Goal: Task Accomplishment & Management: Manage account settings

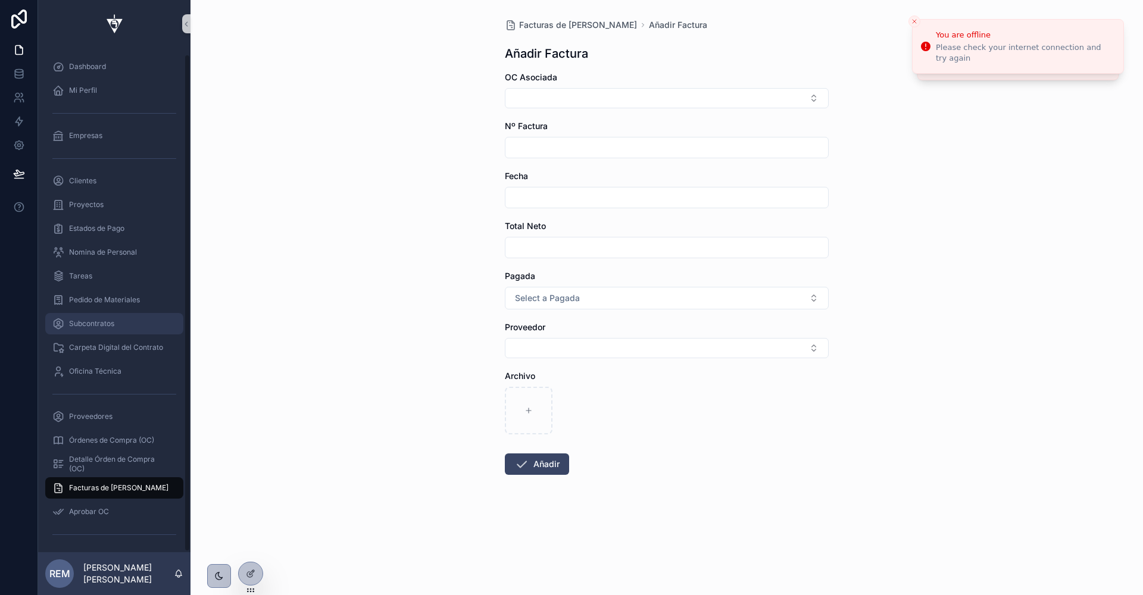
scroll to position [7, 0]
click at [97, 510] on div "Aprobar OC" at bounding box center [114, 505] width 124 height 19
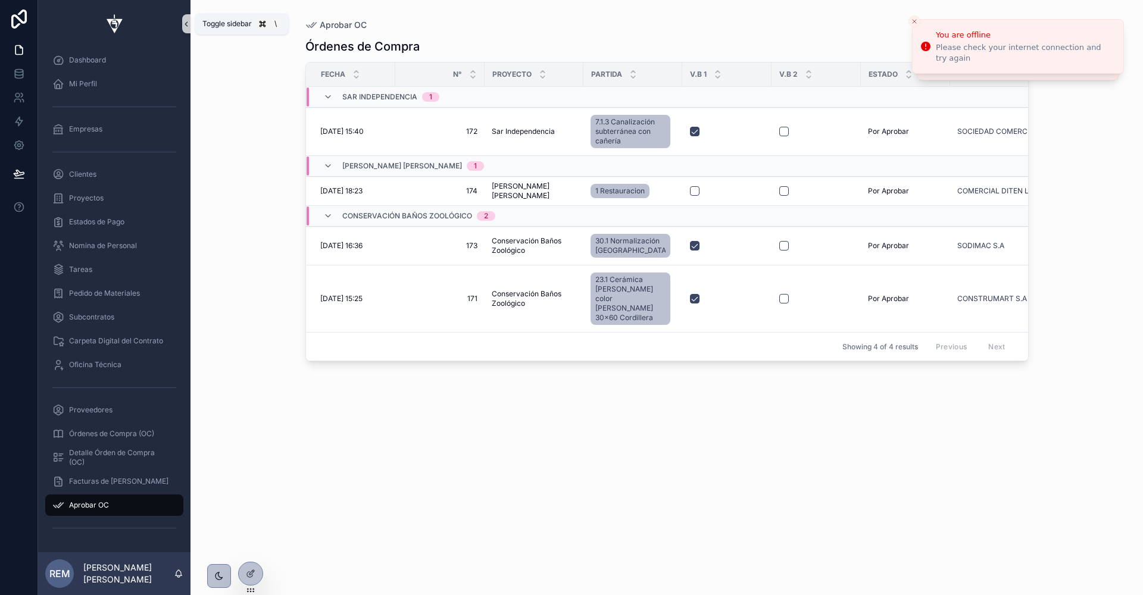
click at [188, 21] on icon "scrollable content" at bounding box center [186, 24] width 8 height 9
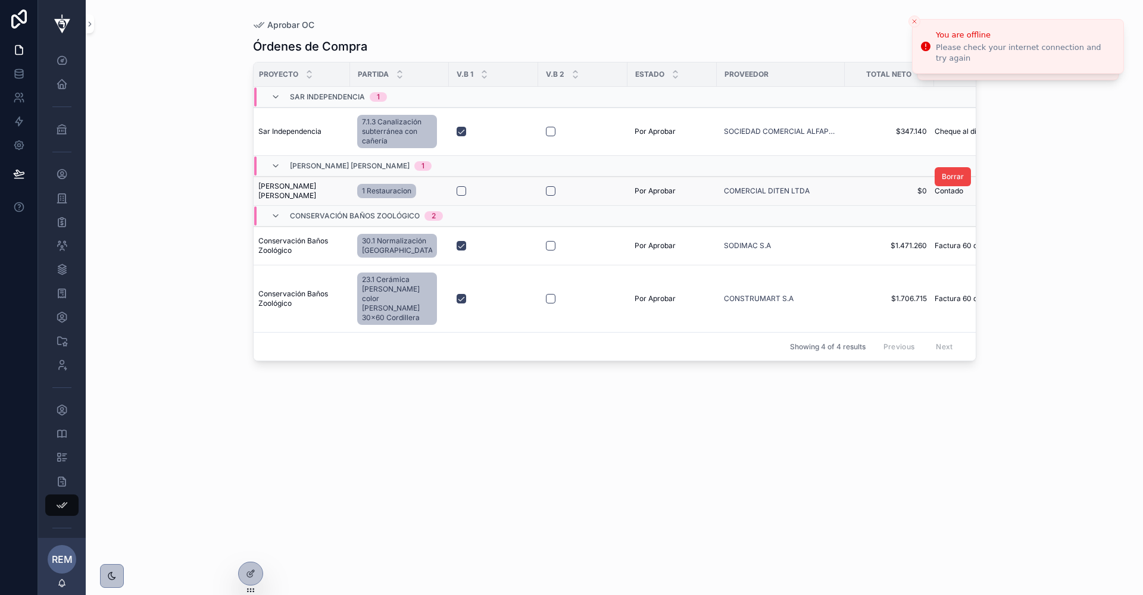
scroll to position [0, 219]
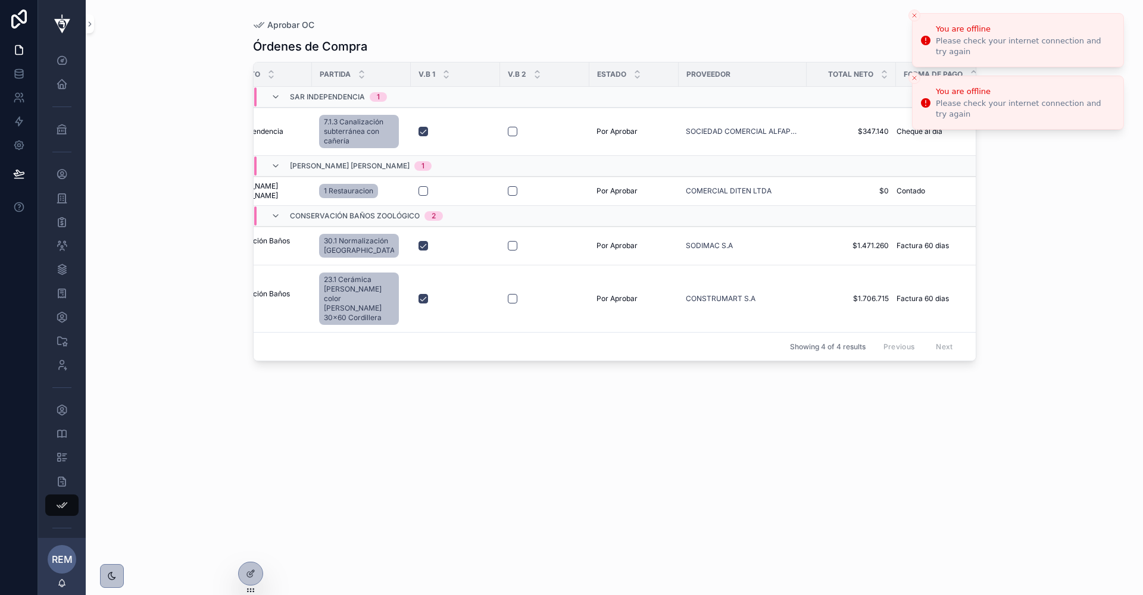
click at [912, 13] on icon "Close toast" at bounding box center [913, 15] width 7 height 7
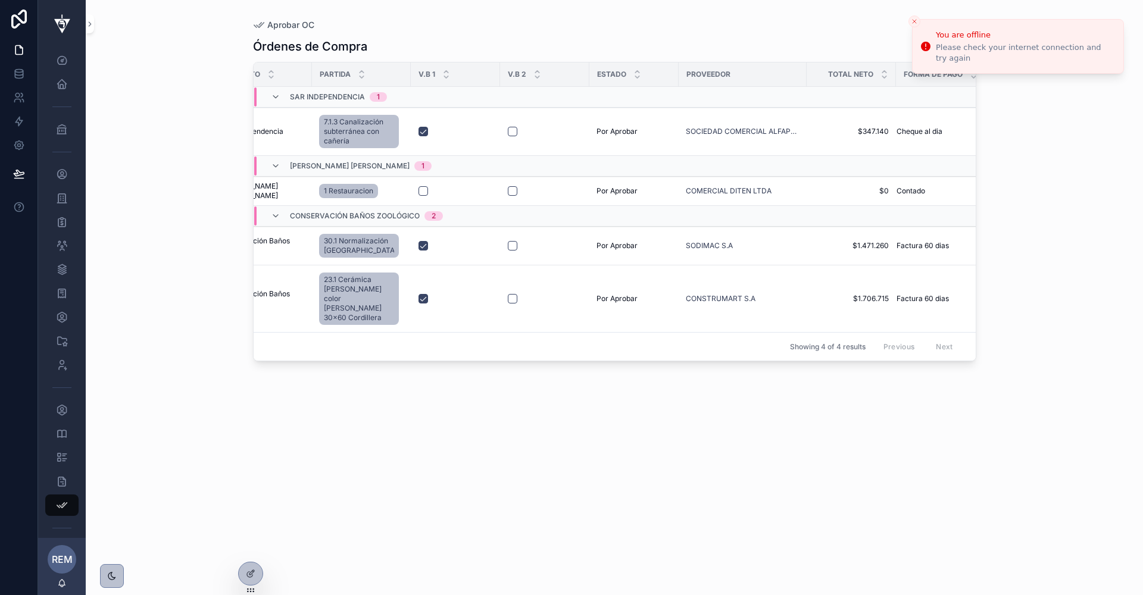
click at [912, 19] on li "You are offline Please check your internet connection and try again" at bounding box center [1018, 46] width 212 height 55
click at [912, 15] on button "Close toast" at bounding box center [914, 21] width 12 height 12
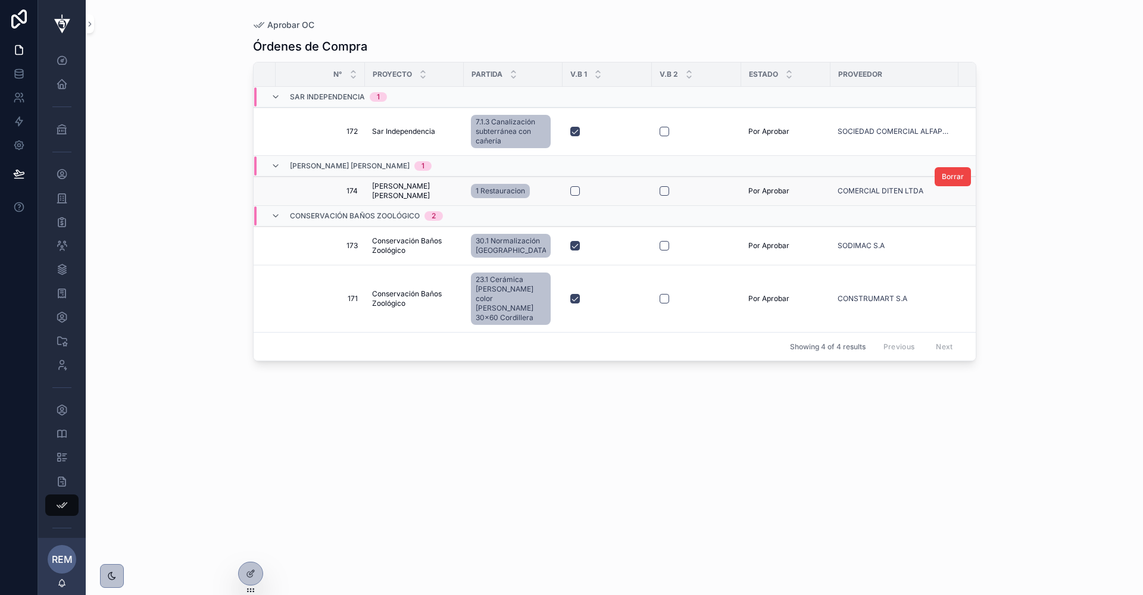
scroll to position [0, 0]
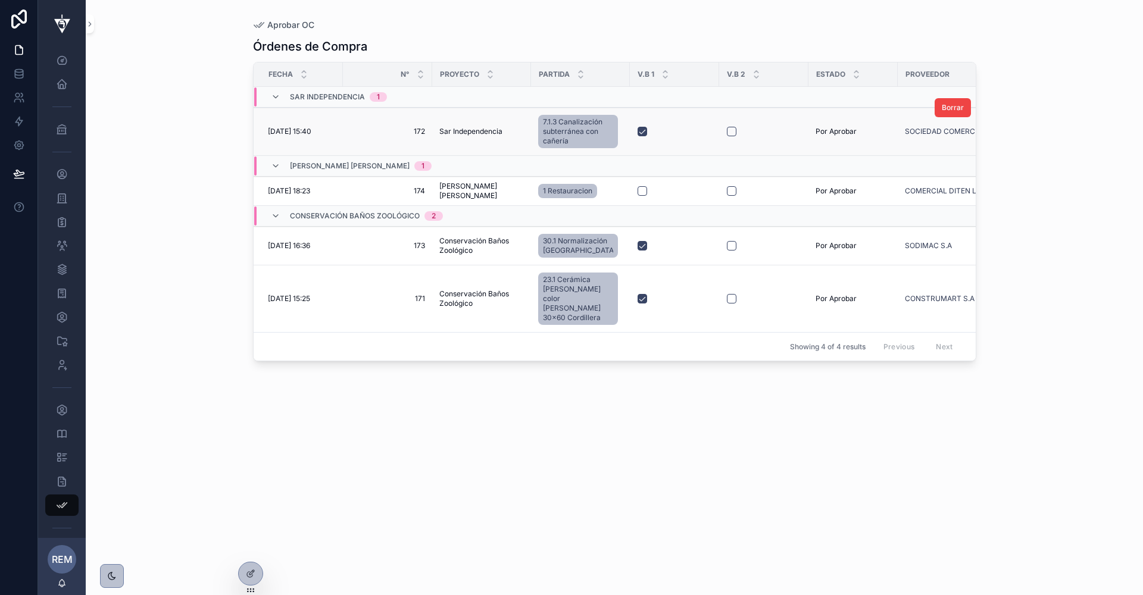
click at [302, 127] on span "[DATE] 15:40" at bounding box center [289, 132] width 43 height 10
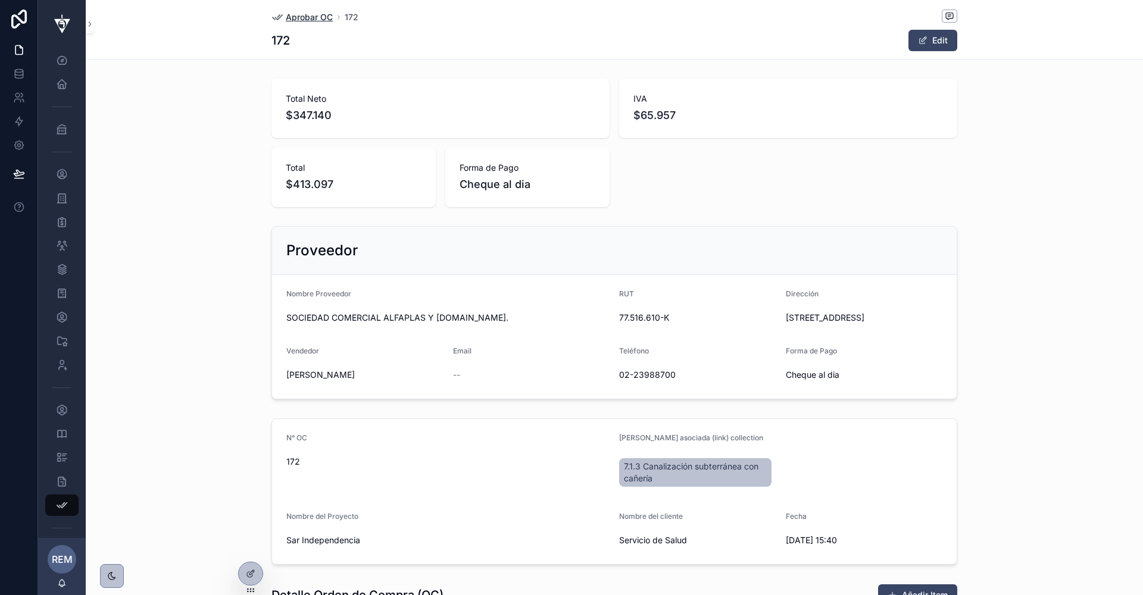
click at [301, 18] on span "Aprobar OC" at bounding box center [309, 17] width 47 height 12
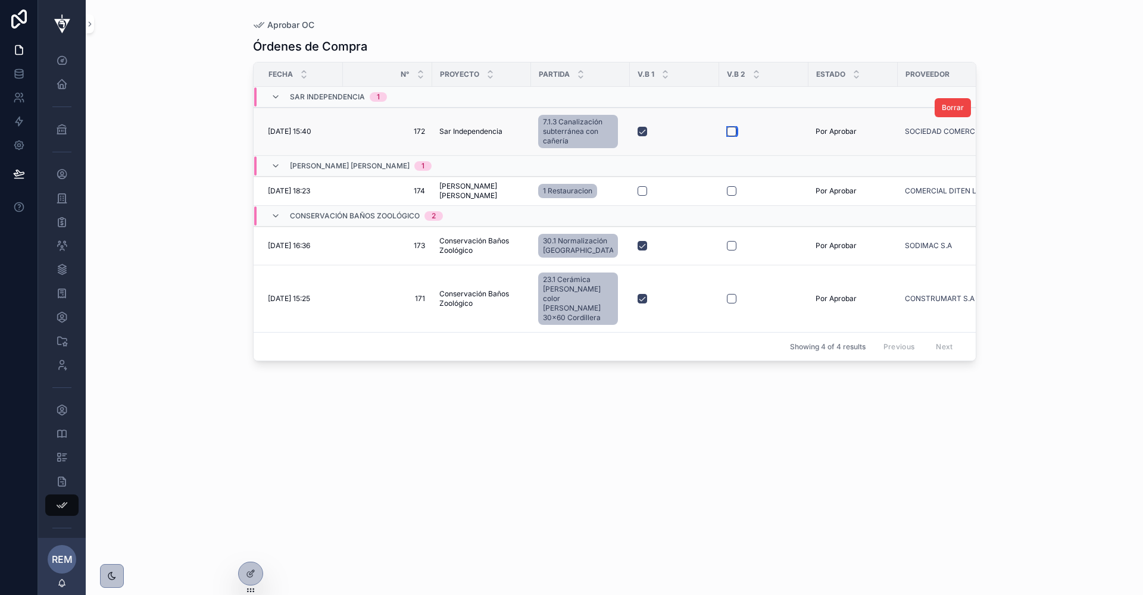
click at [727, 132] on button "scrollable content" at bounding box center [732, 132] width 10 height 10
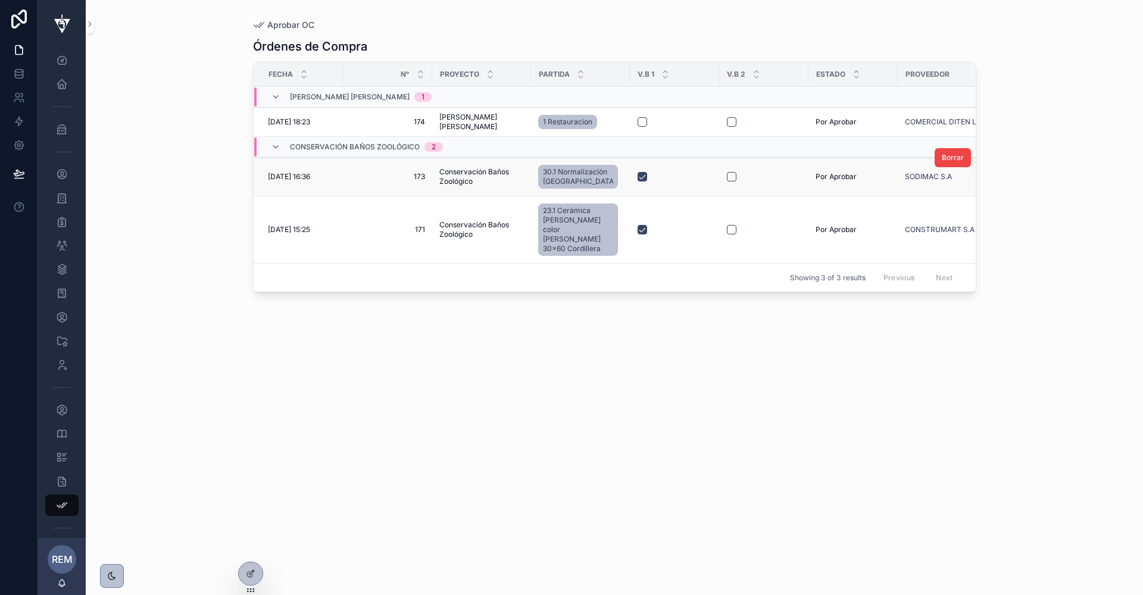
click at [310, 177] on span "[DATE] 16:36" at bounding box center [289, 177] width 42 height 10
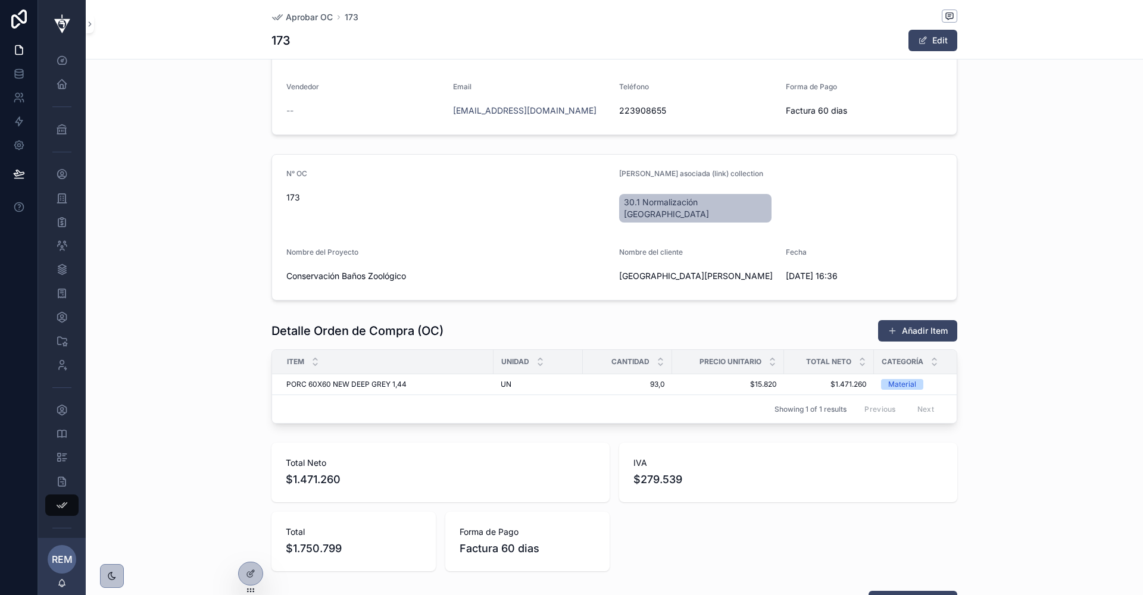
scroll to position [242, 0]
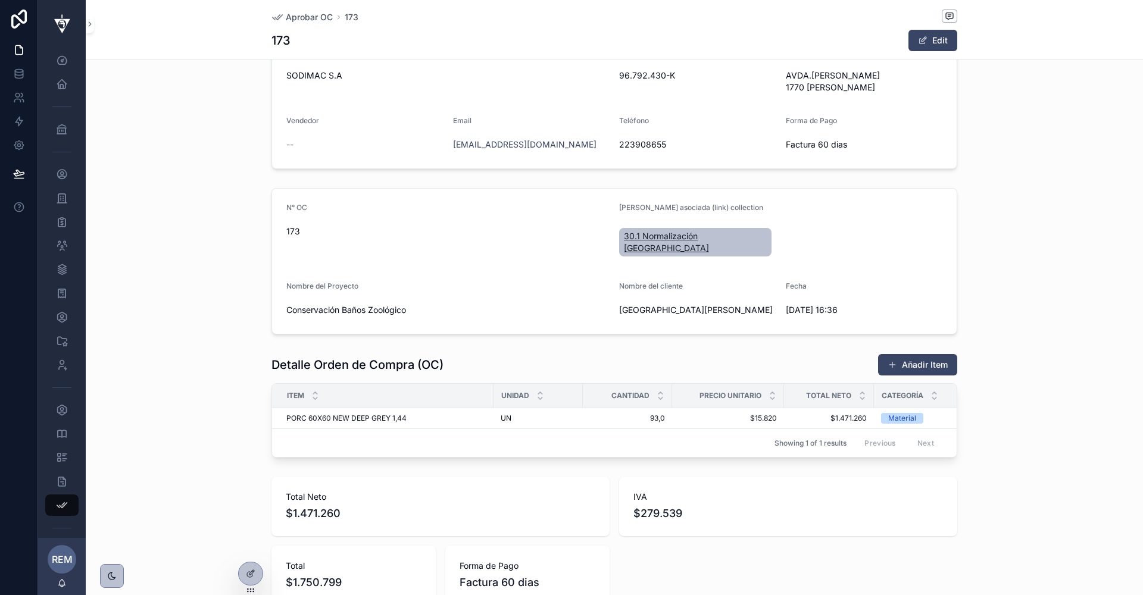
click at [656, 234] on span "30.1 Normalización [GEOGRAPHIC_DATA]" at bounding box center [695, 242] width 143 height 24
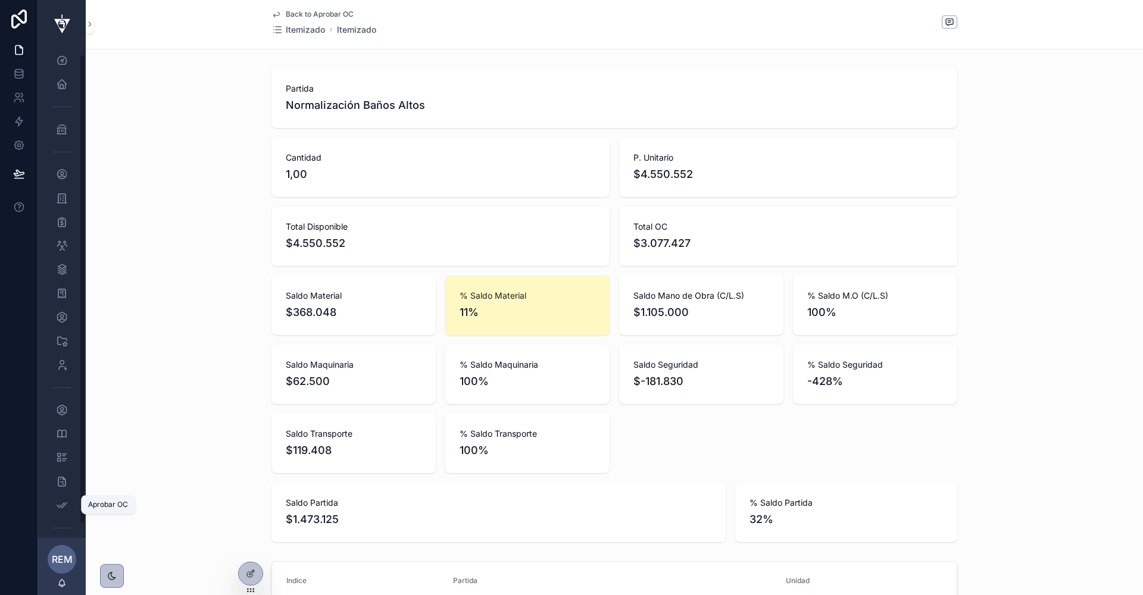
click at [68, 516] on div "Aprobar OC" at bounding box center [62, 505] width 48 height 24
click at [64, 504] on icon "scrollable content" at bounding box center [62, 505] width 12 height 12
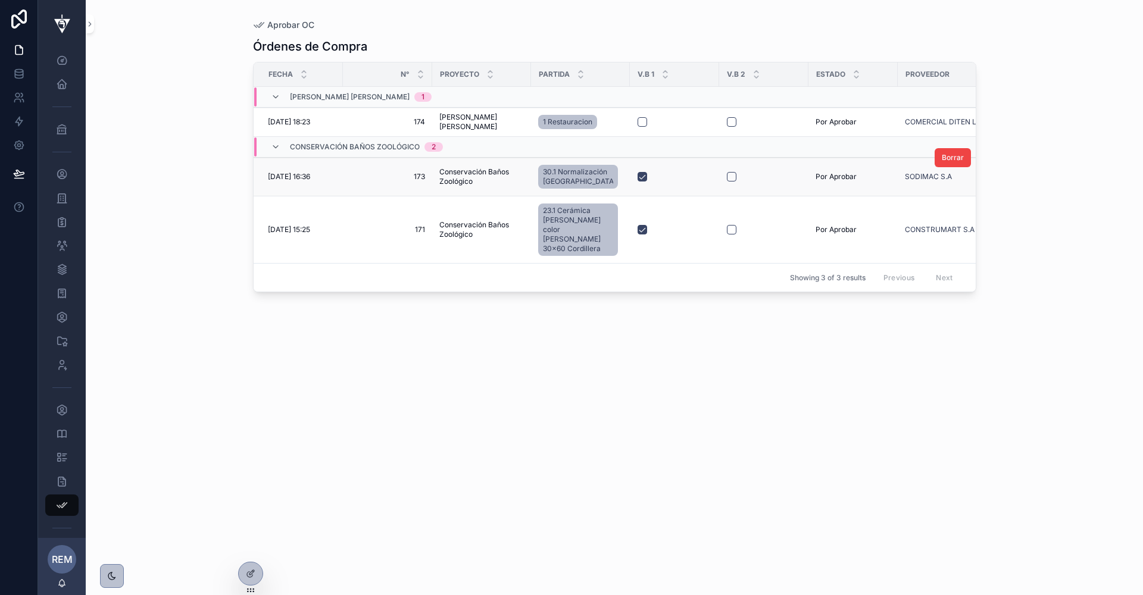
scroll to position [0, 210]
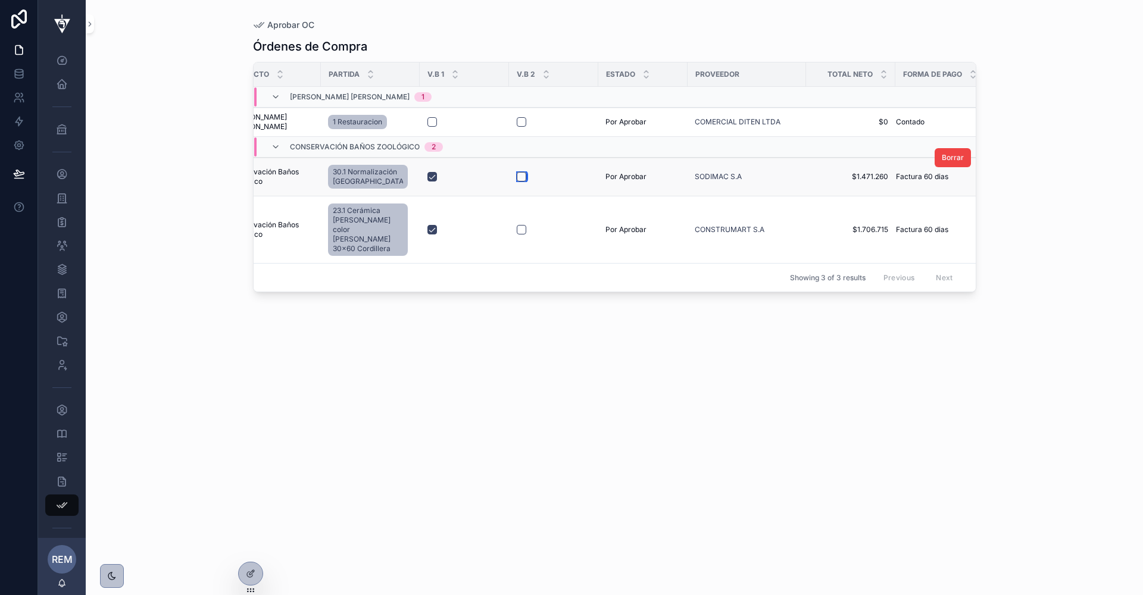
click at [517, 179] on button "scrollable content" at bounding box center [522, 177] width 10 height 10
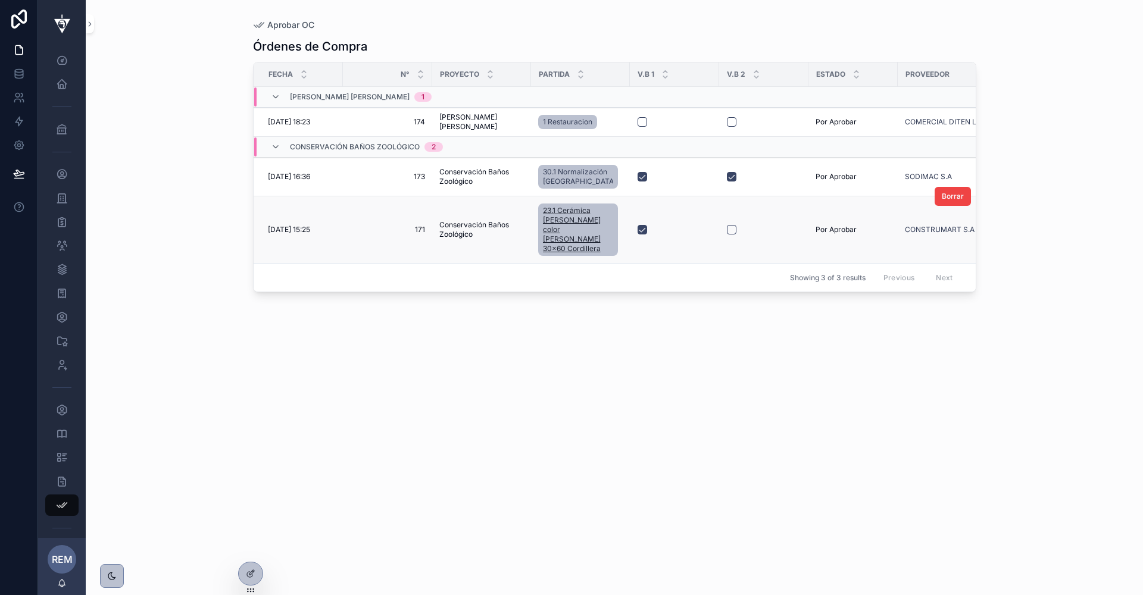
click at [555, 233] on span "23.1 Cerámica [PERSON_NAME] color [PERSON_NAME] 30x60 Cordillera" at bounding box center [578, 230] width 70 height 48
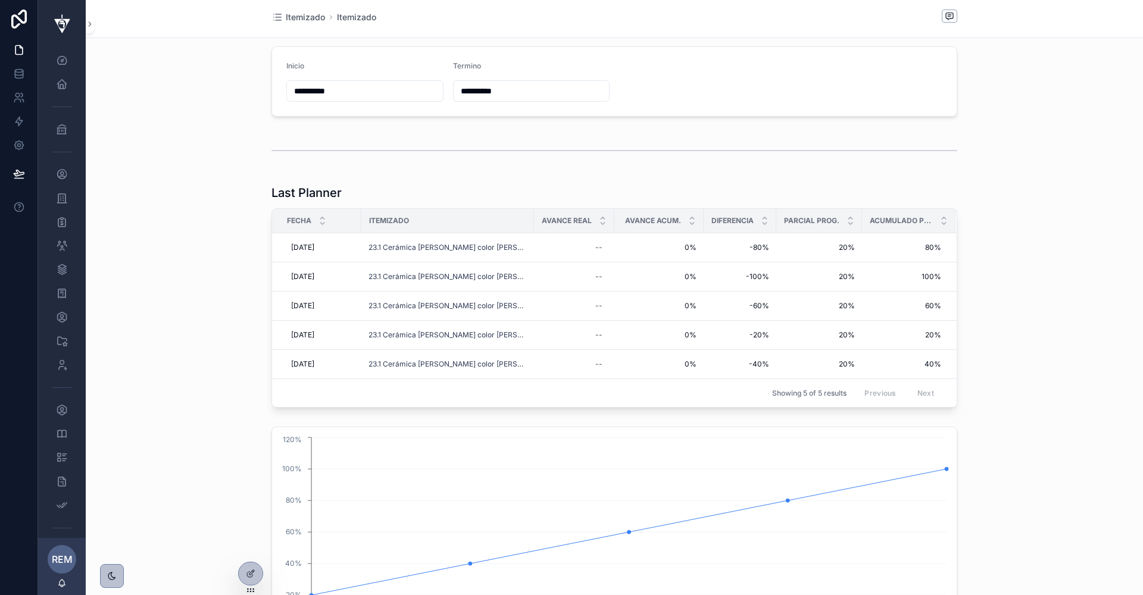
scroll to position [707, 0]
click at [885, 255] on span "Rehacer Last Planner" at bounding box center [908, 260] width 73 height 10
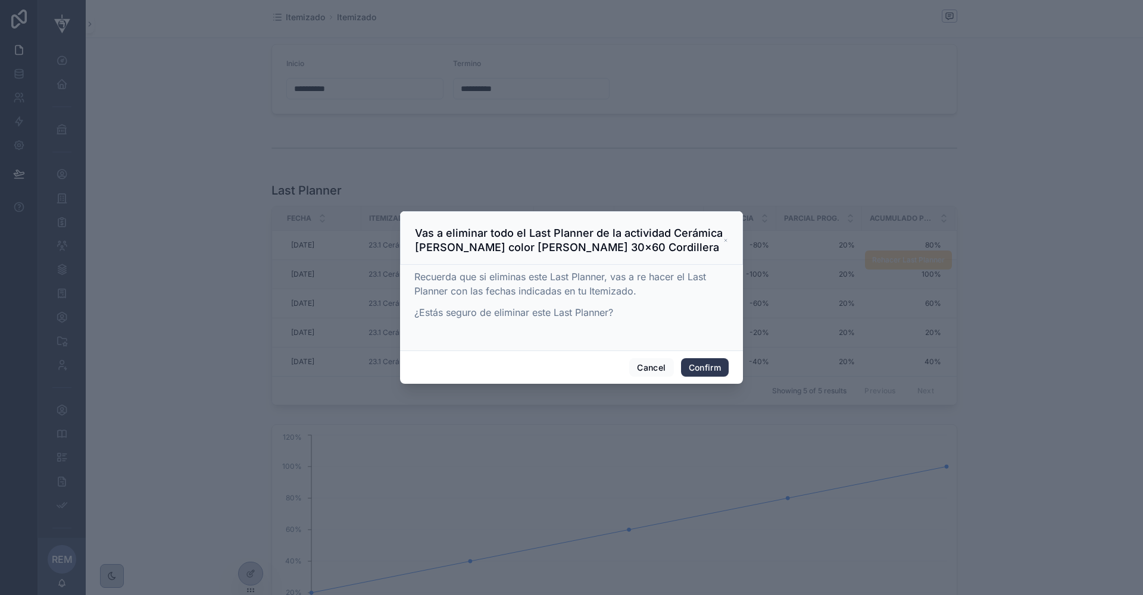
click at [694, 375] on button "Confirm" at bounding box center [705, 367] width 48 height 19
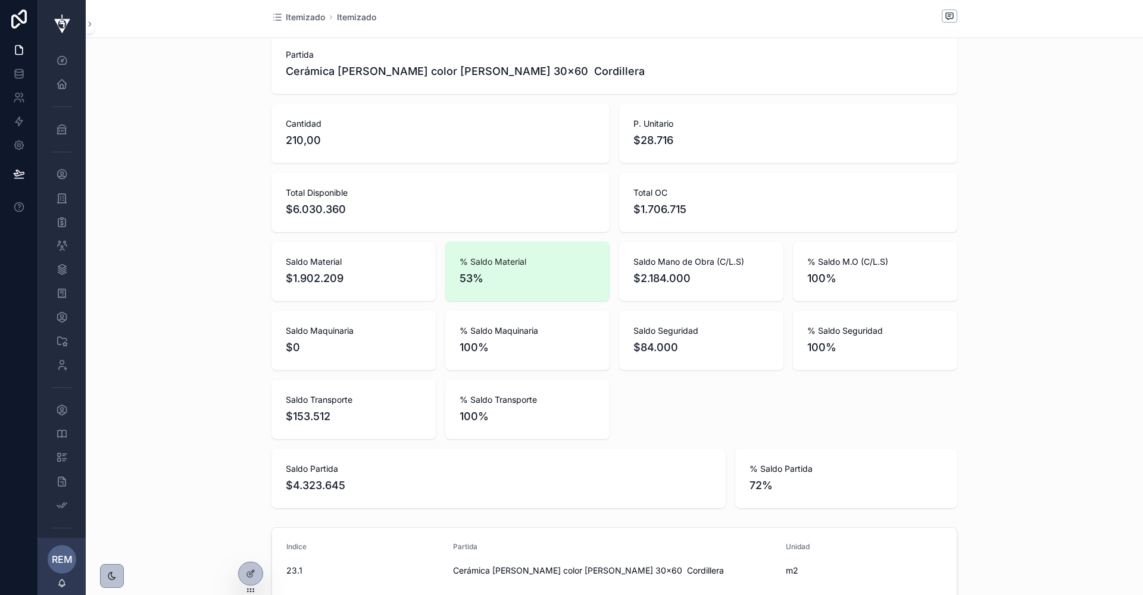
scroll to position [0, 0]
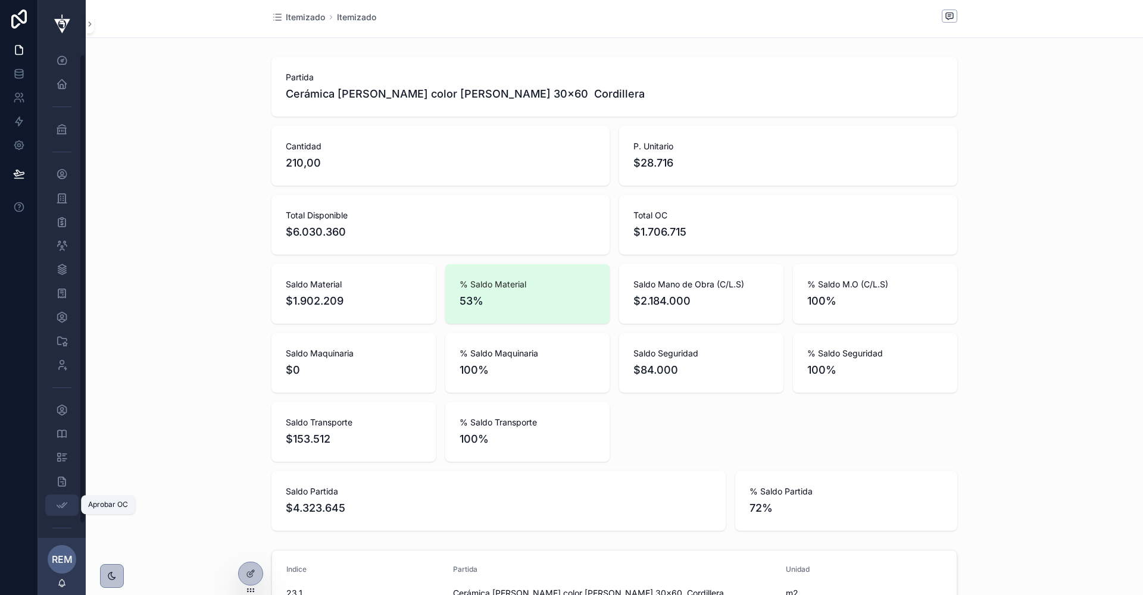
click at [58, 505] on icon "scrollable content" at bounding box center [62, 505] width 12 height 12
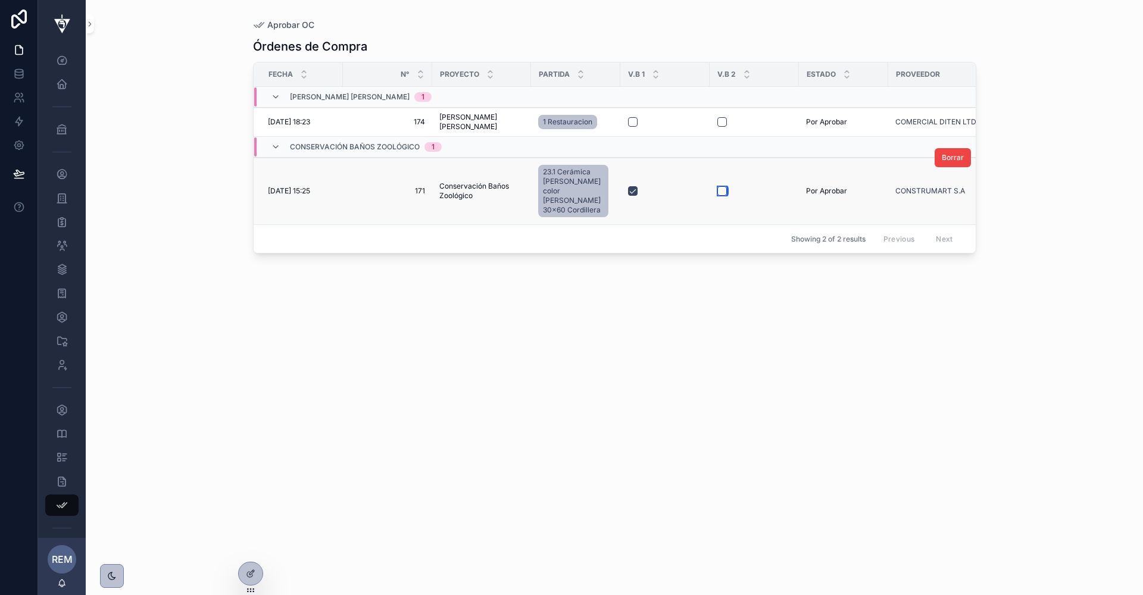
click at [723, 189] on button "scrollable content" at bounding box center [722, 191] width 10 height 10
